Goal: Transaction & Acquisition: Obtain resource

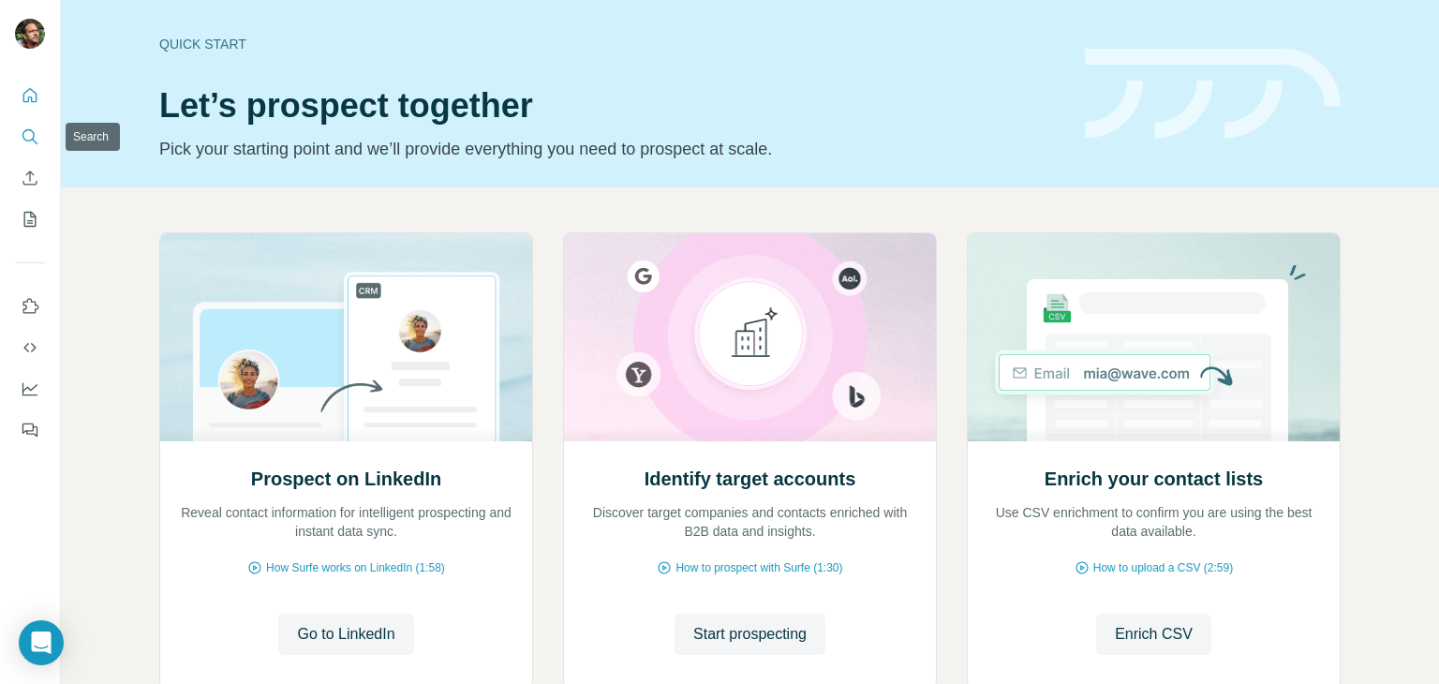
click at [36, 136] on icon "Search" at bounding box center [30, 136] width 19 height 19
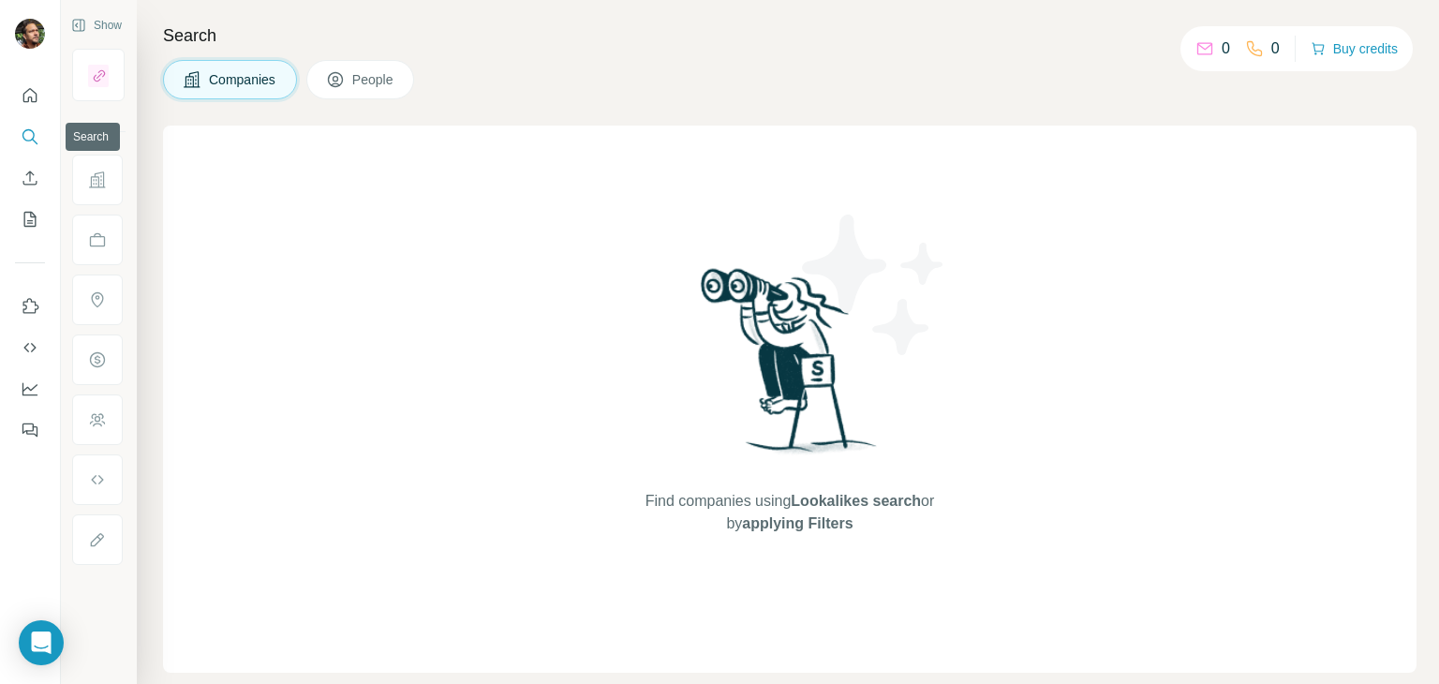
click at [36, 134] on icon "Search" at bounding box center [30, 136] width 19 height 19
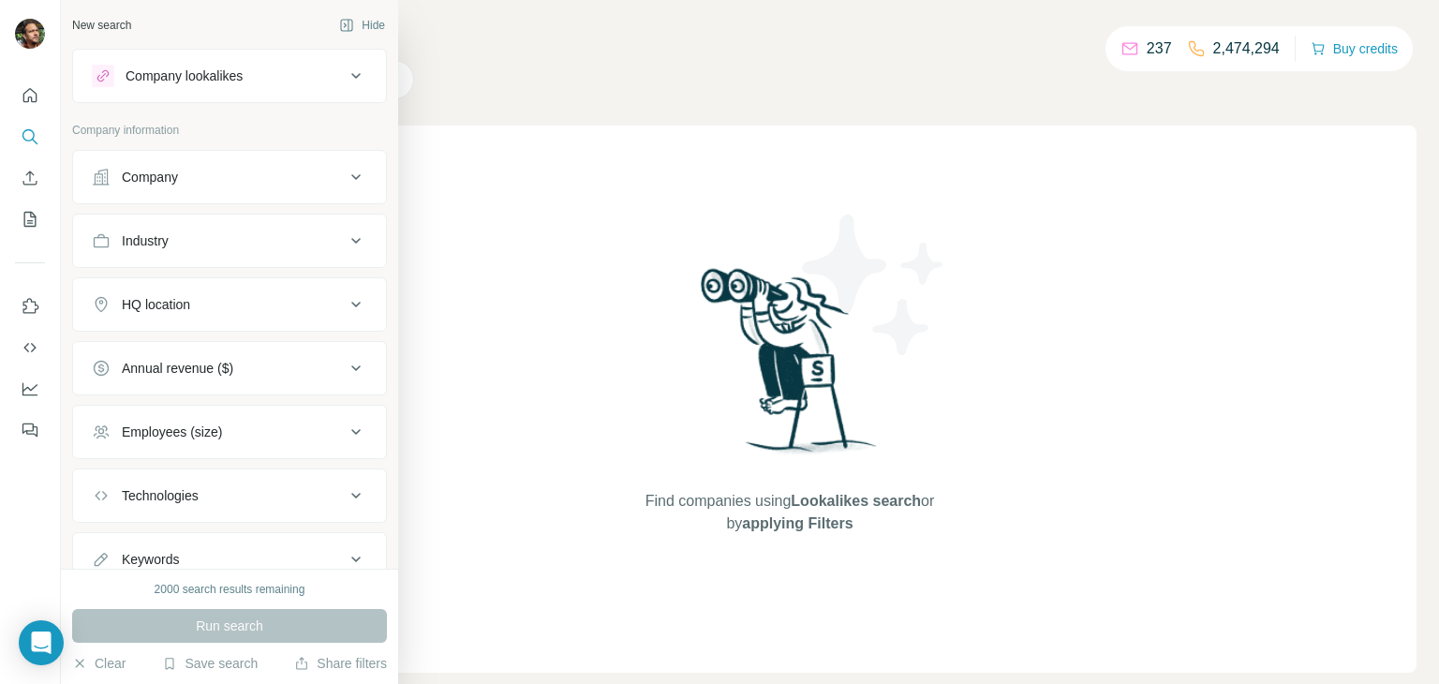
click at [352, 80] on button "Company lookalikes" at bounding box center [229, 75] width 313 height 45
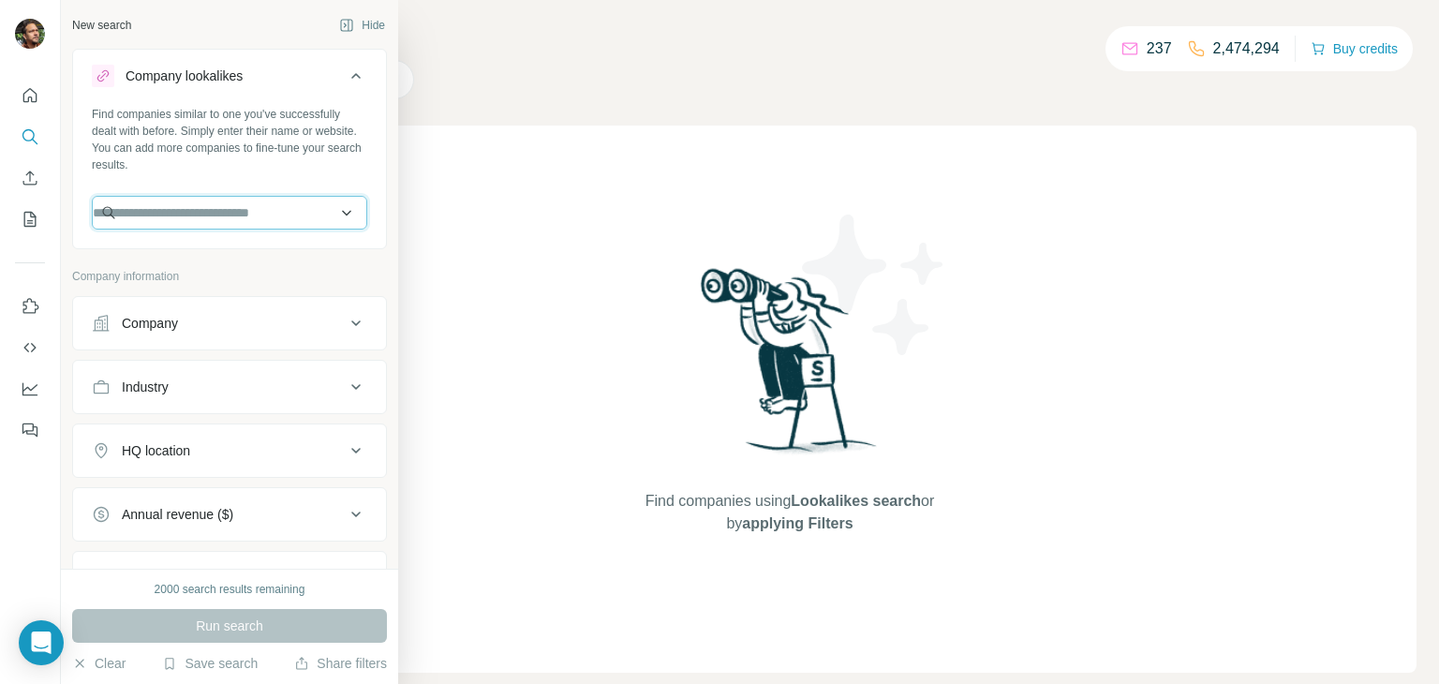
click at [237, 209] on input "text" at bounding box center [229, 213] width 275 height 34
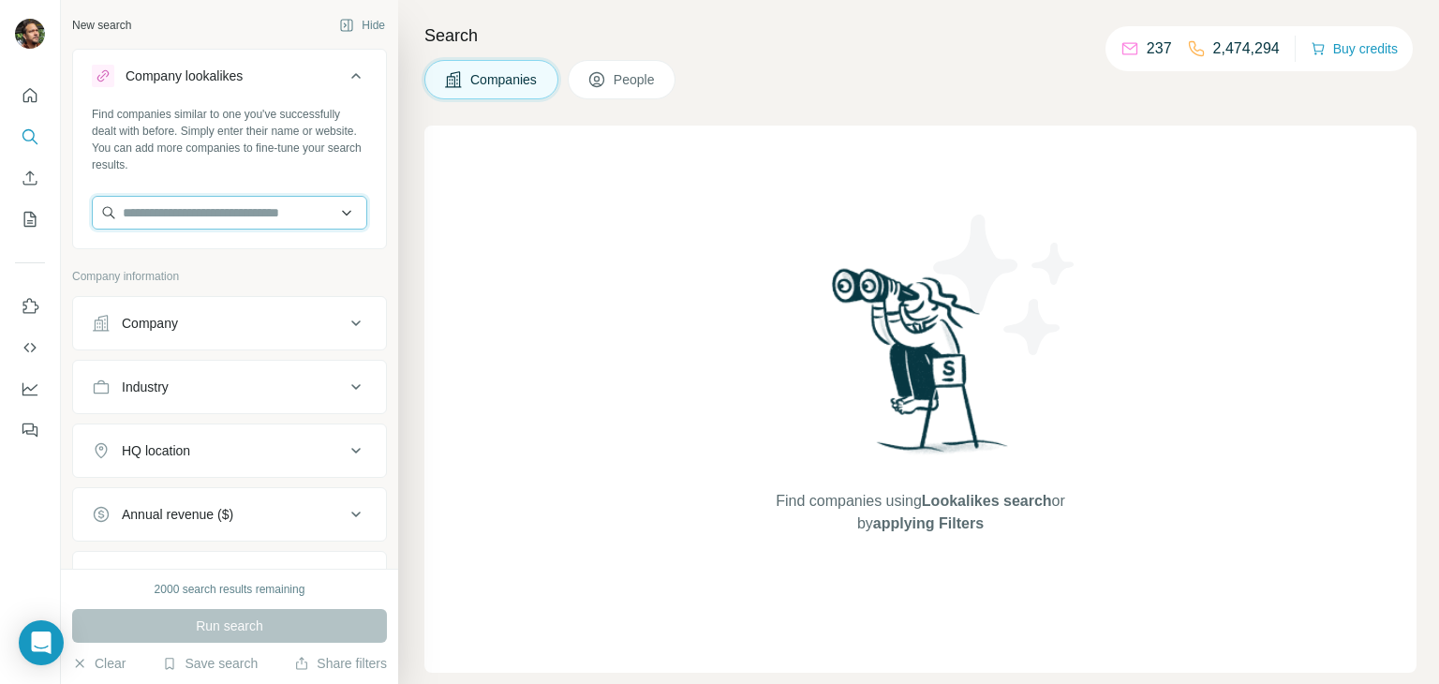
click at [243, 218] on input "text" at bounding box center [229, 213] width 275 height 34
paste input "********"
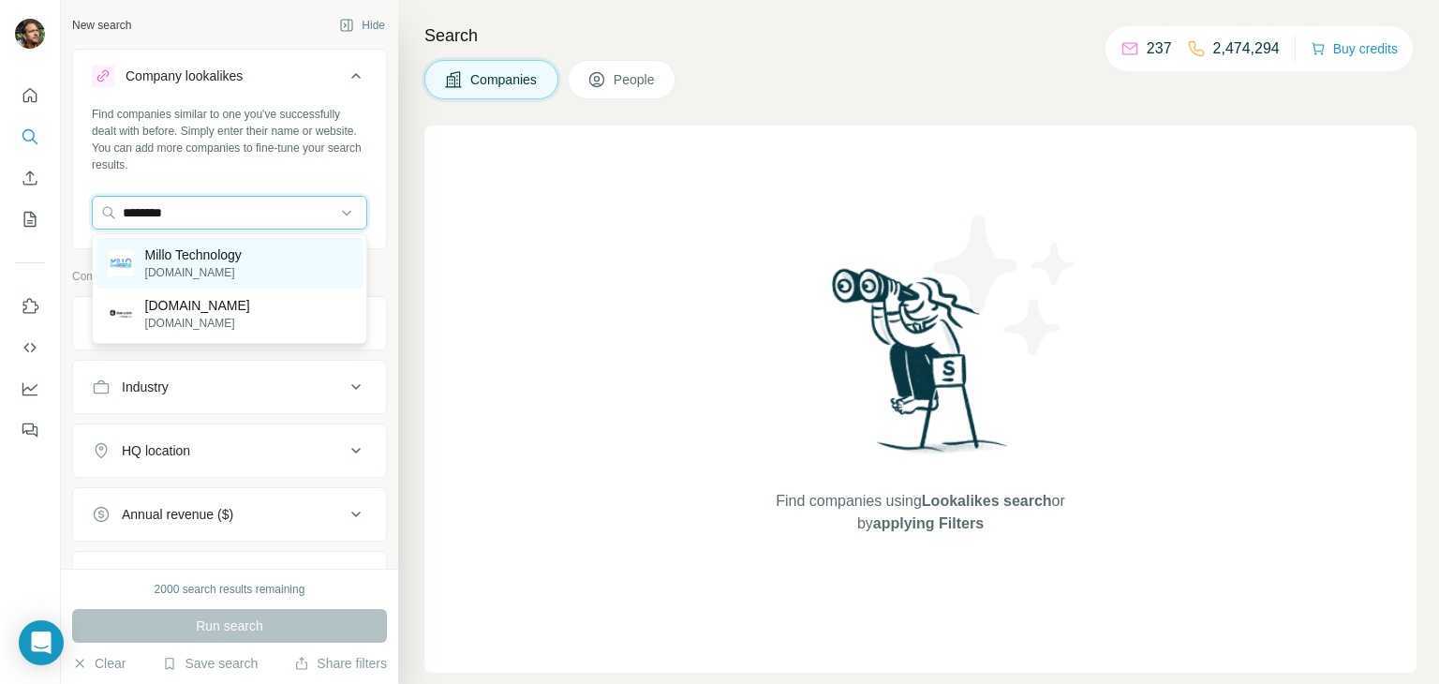
type input "********"
click at [238, 251] on p "Millo Technology" at bounding box center [193, 255] width 97 height 19
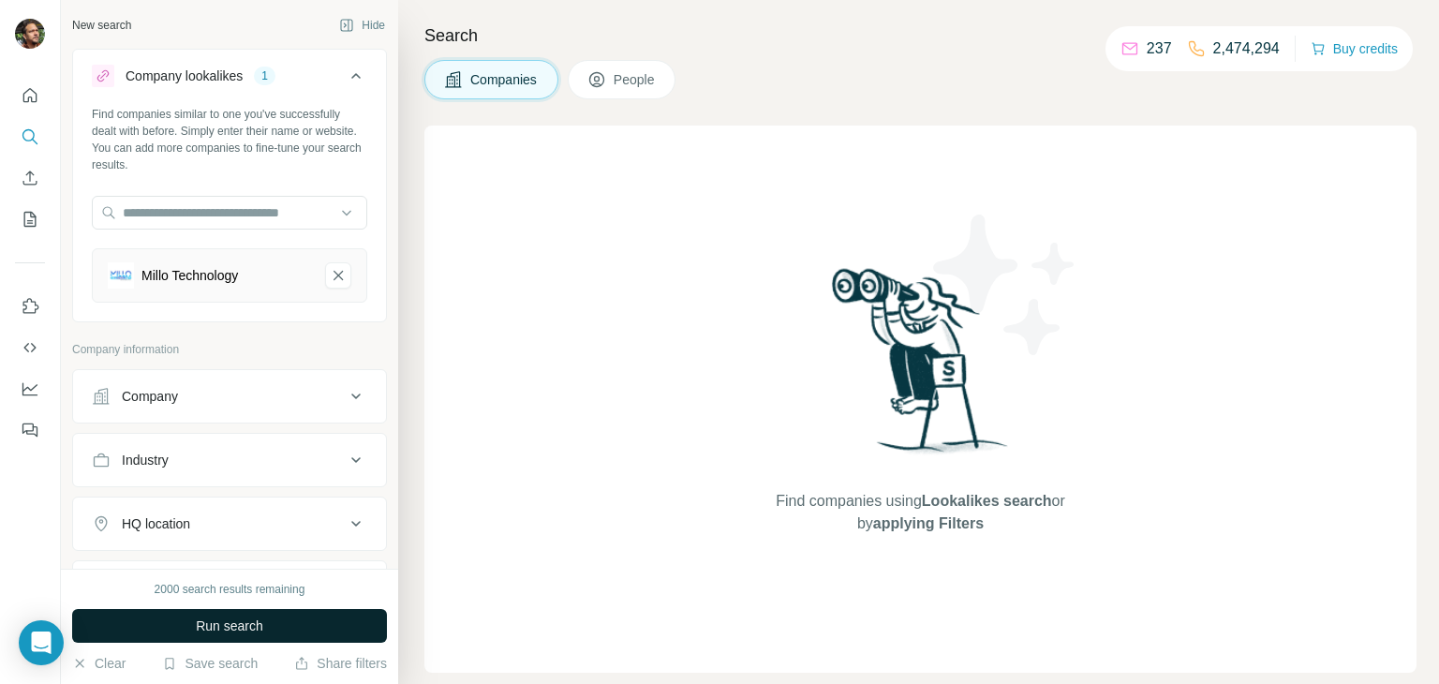
click at [287, 634] on button "Run search" at bounding box center [229, 626] width 315 height 34
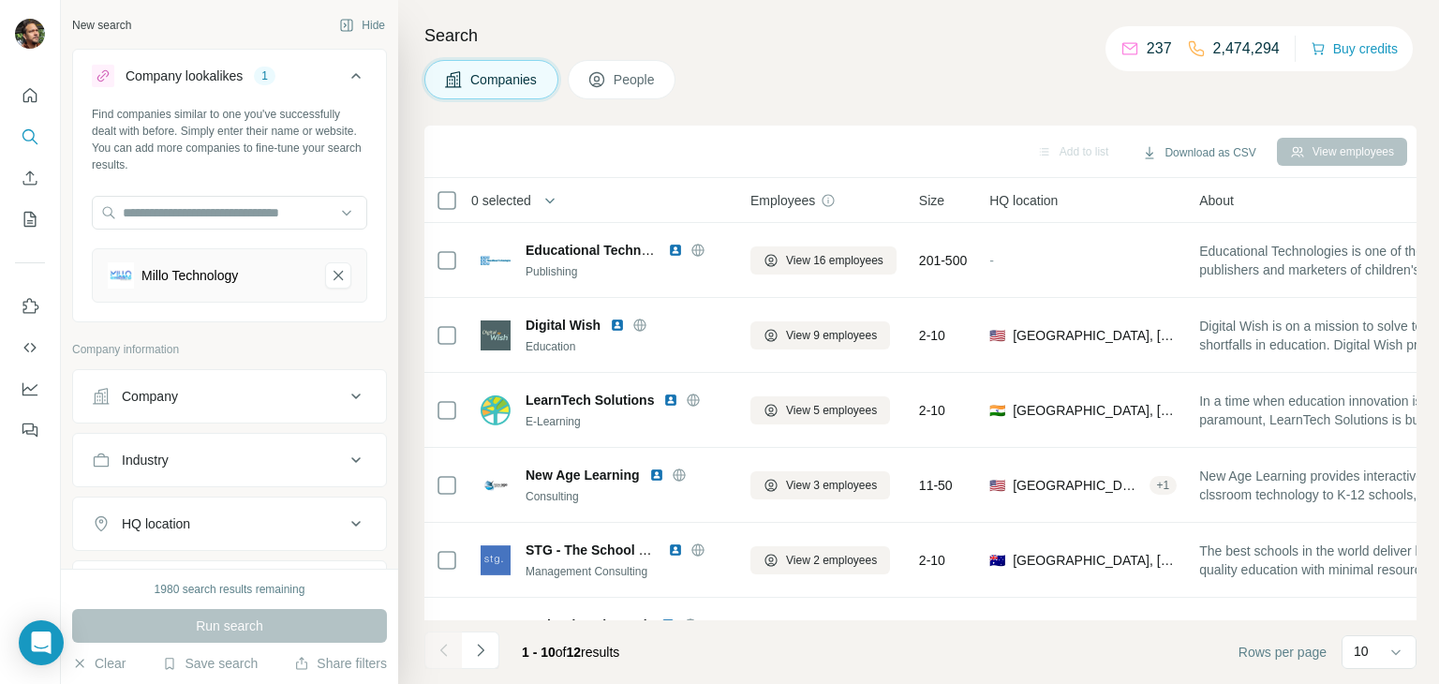
click at [669, 82] on button "People" at bounding box center [622, 79] width 109 height 39
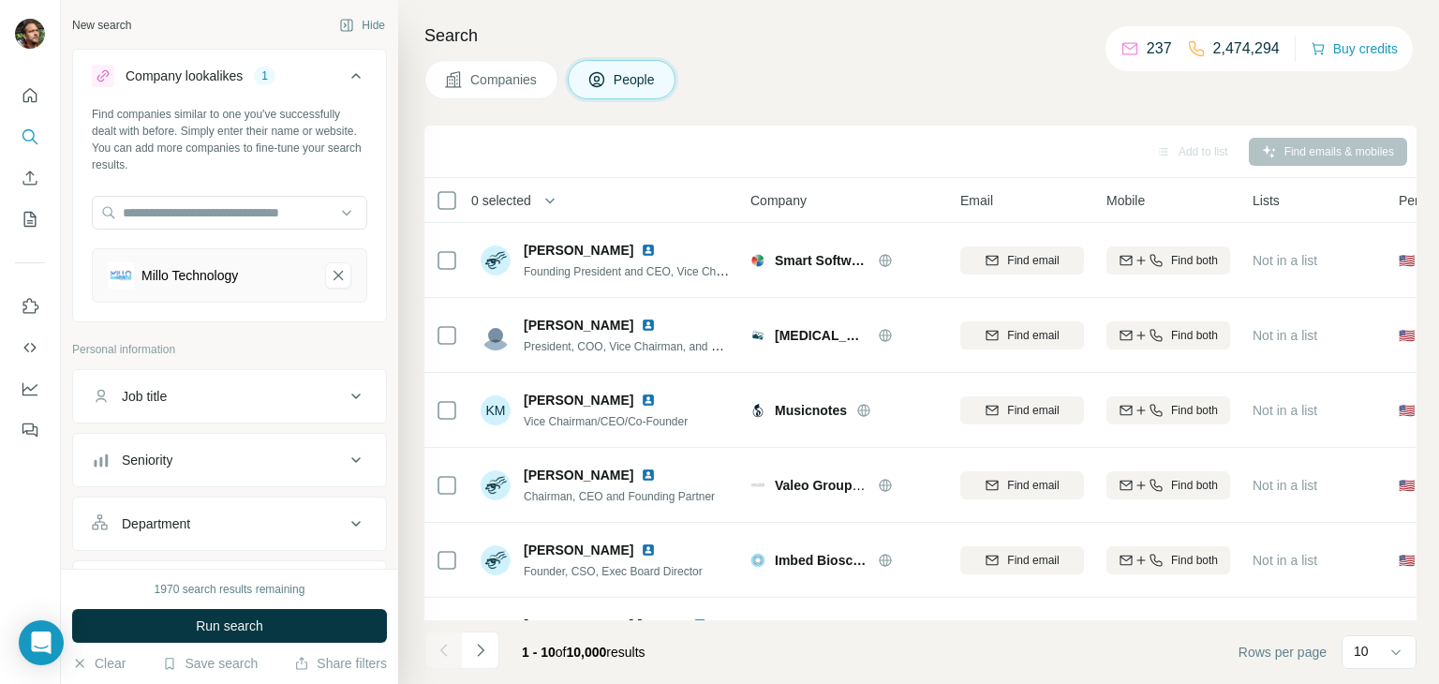
click at [847, 102] on div "Search Companies People Add to list Find emails & mobiles 0 selected People Com…" at bounding box center [918, 342] width 1041 height 684
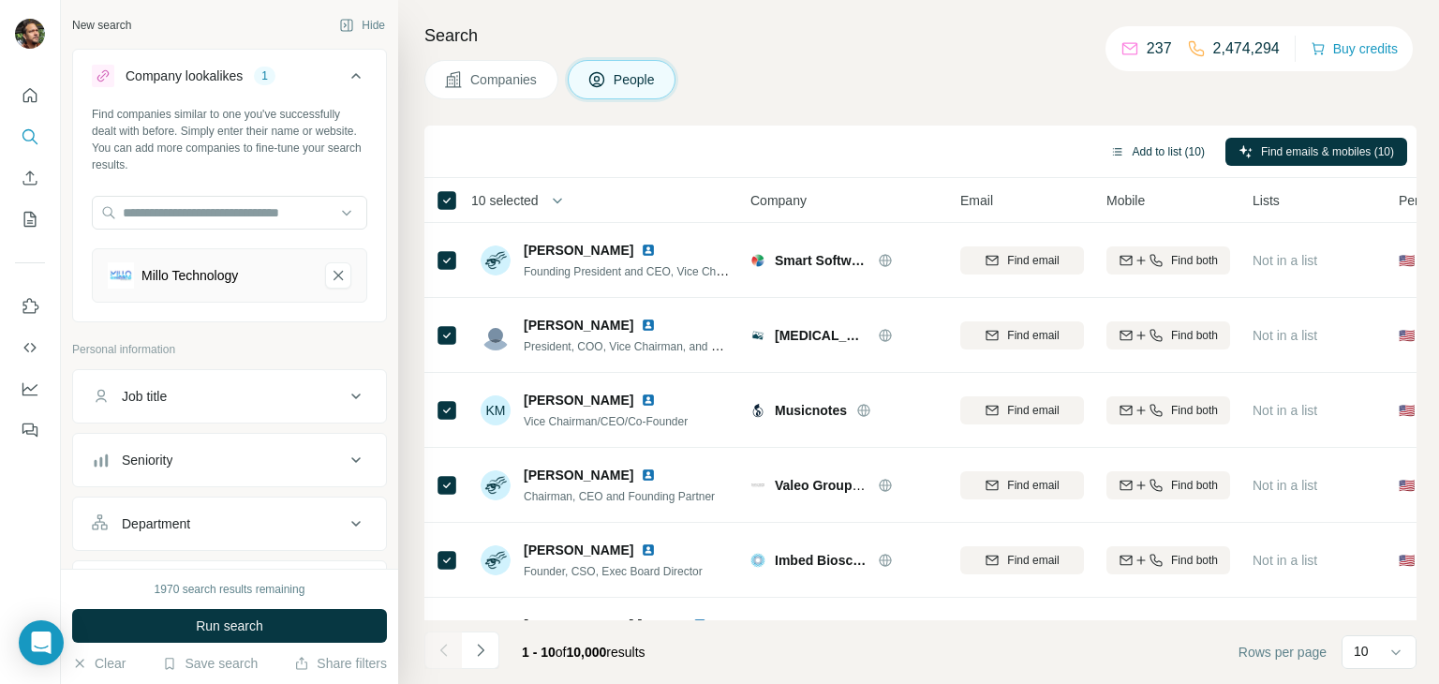
click at [1184, 149] on button "Add to list (10)" at bounding box center [1157, 152] width 121 height 28
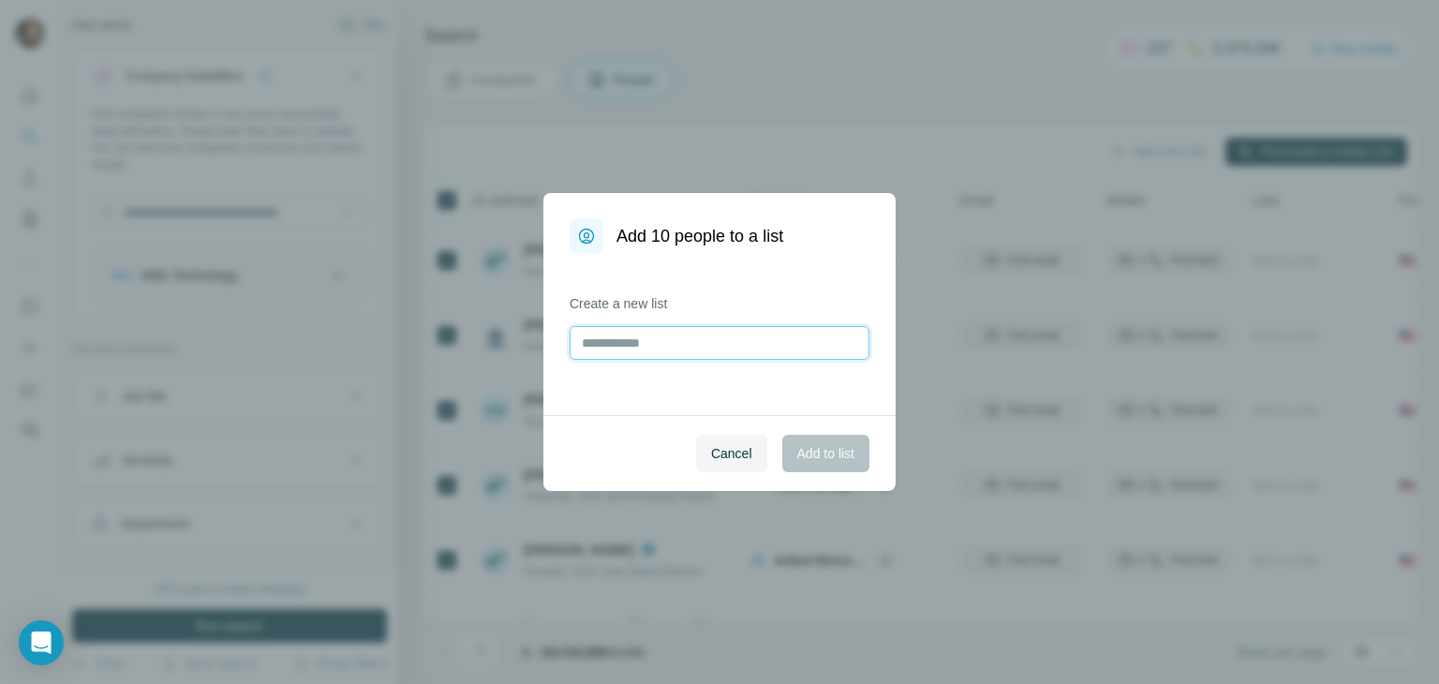
click at [692, 340] on input "text" at bounding box center [720, 343] width 300 height 34
paste input "********"
type input "********"
click at [797, 453] on span "Add to list" at bounding box center [825, 453] width 57 height 19
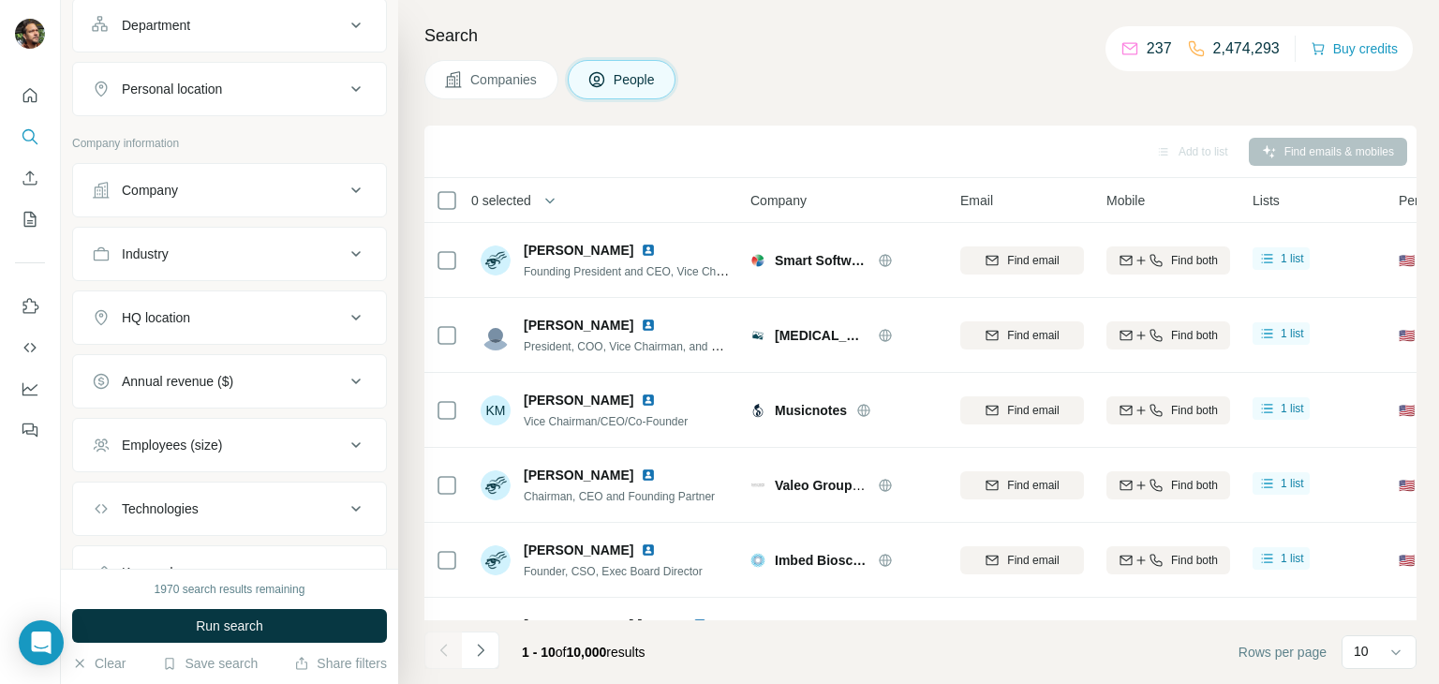
scroll to position [498, 0]
click at [30, 226] on icon "My lists" at bounding box center [30, 219] width 12 height 15
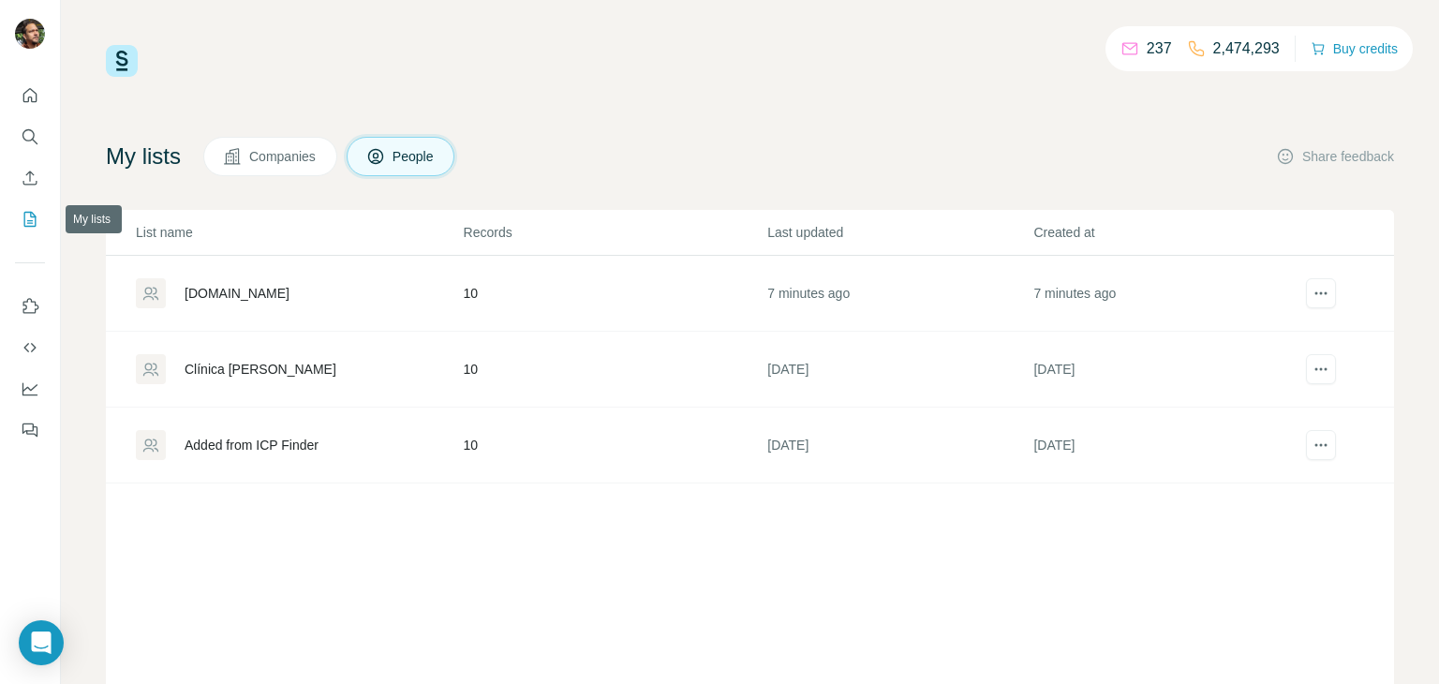
click at [1327, 295] on icon "actions" at bounding box center [1321, 293] width 19 height 19
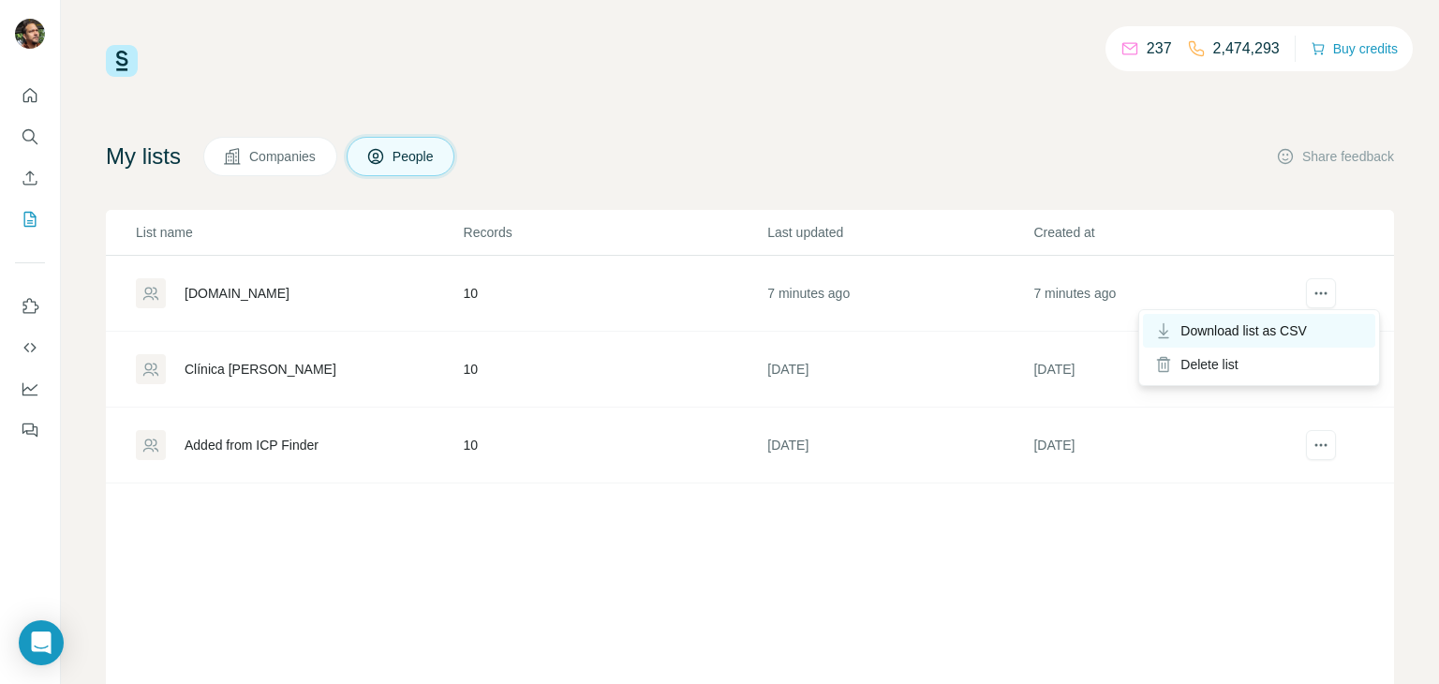
click at [1307, 327] on span "Download list as CSV" at bounding box center [1244, 330] width 127 height 19
click at [682, 137] on div "My lists Companies People Share feedback" at bounding box center [750, 156] width 1288 height 39
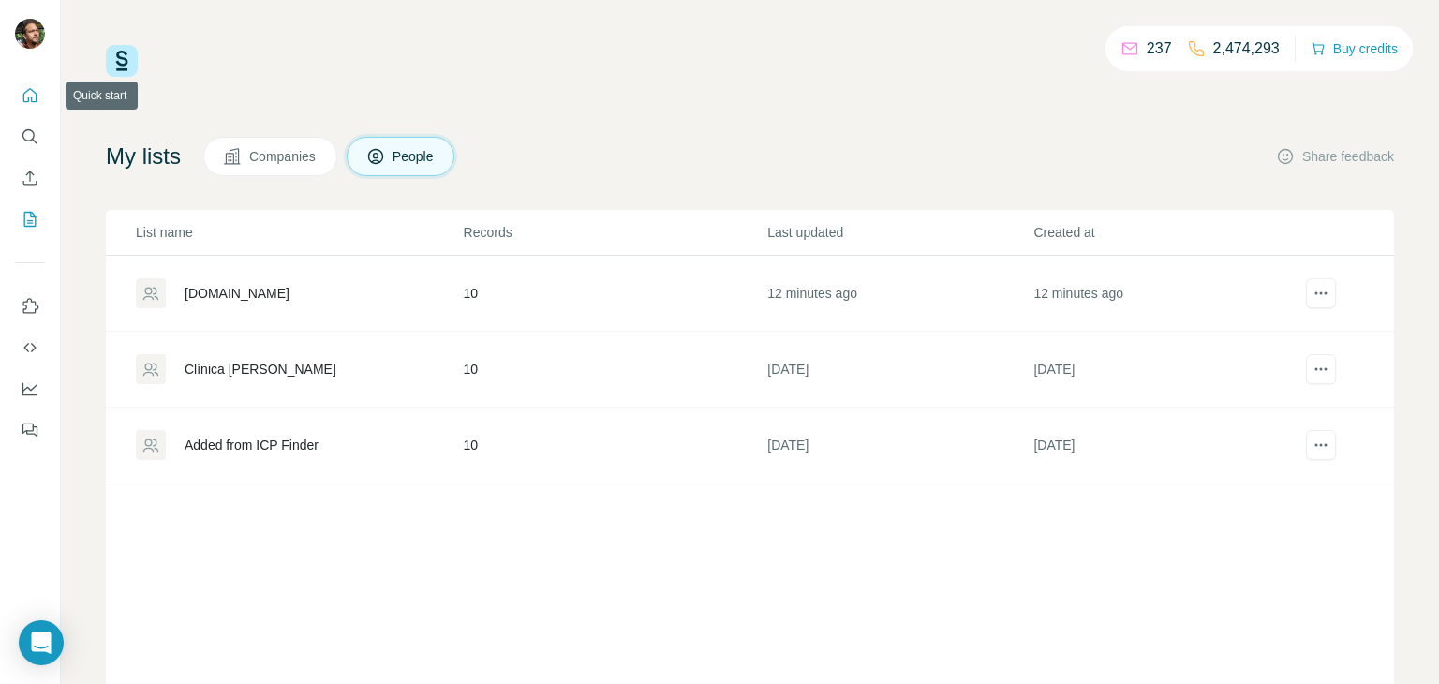
drag, startPoint x: 34, startPoint y: 92, endPoint x: 95, endPoint y: 95, distance: 61.0
click at [32, 94] on icon "Quick start" at bounding box center [30, 95] width 19 height 19
